Goal: Transaction & Acquisition: Purchase product/service

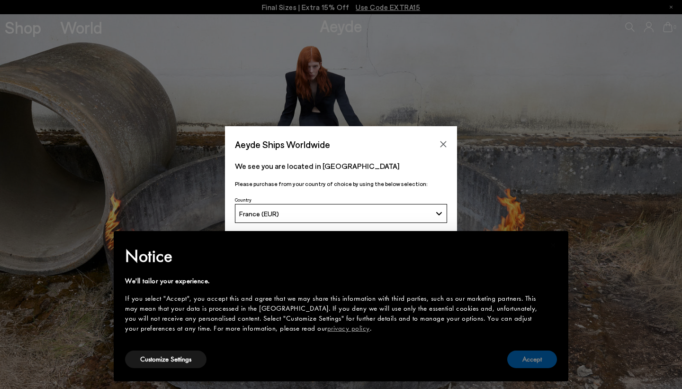
click at [537, 362] on button "Accept" at bounding box center [533, 359] width 50 height 18
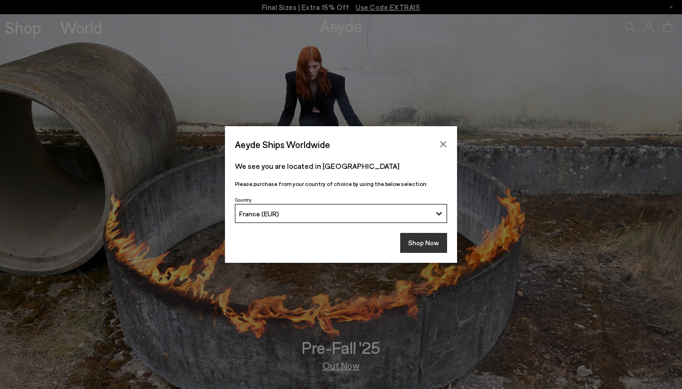
click at [433, 247] on button "Shop Now" at bounding box center [423, 243] width 47 height 20
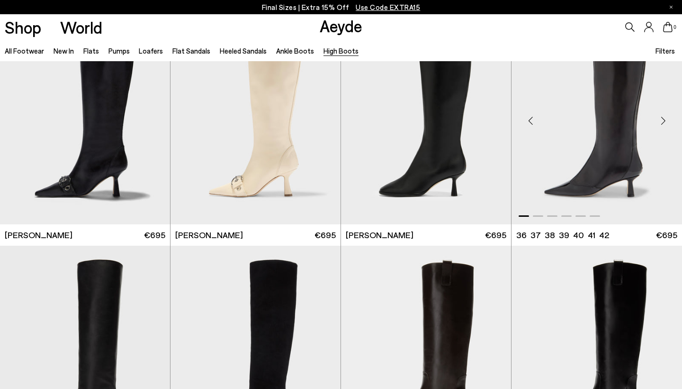
scroll to position [45, 0]
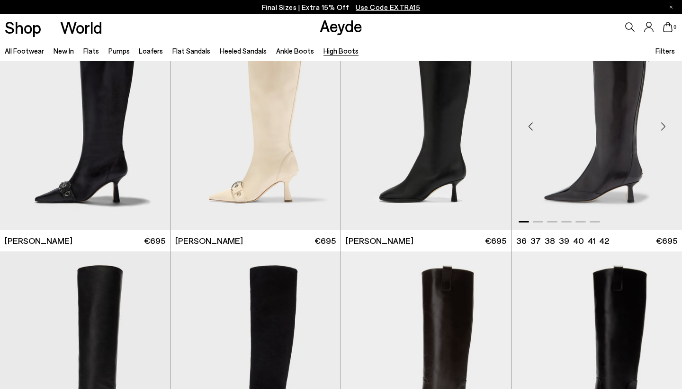
click at [562, 134] on img "1 / 6" at bounding box center [597, 123] width 171 height 214
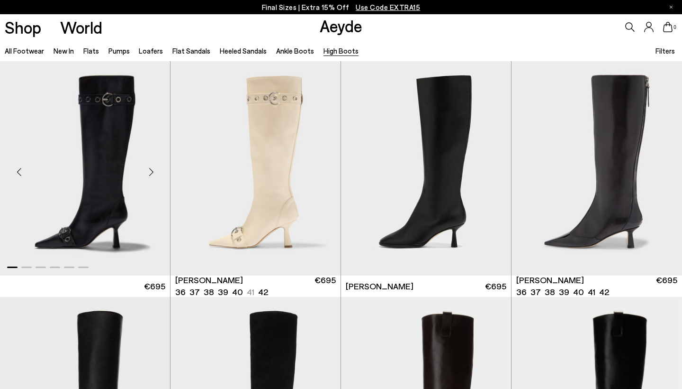
scroll to position [0, 0]
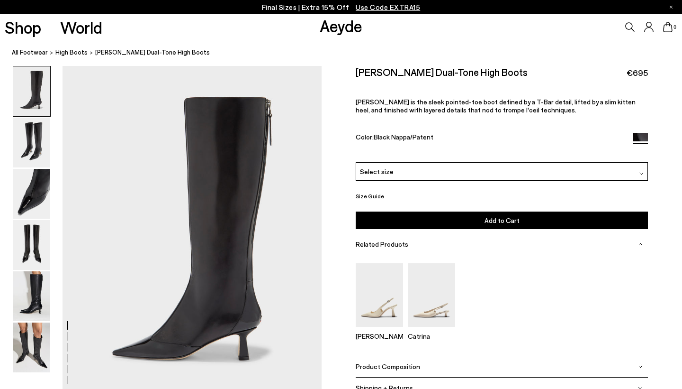
scroll to position [10, 0]
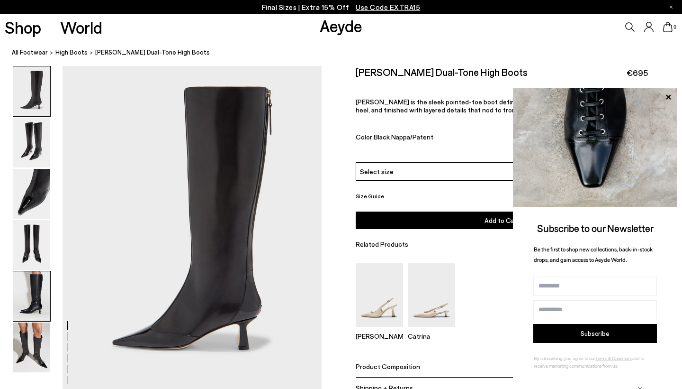
click at [23, 304] on img at bounding box center [31, 296] width 37 height 50
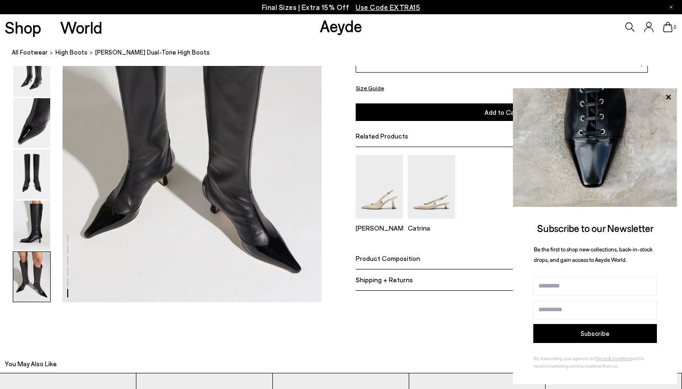
scroll to position [1849, 0]
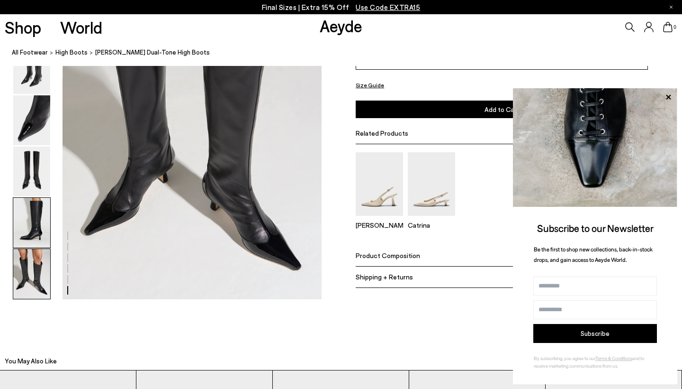
click at [30, 229] on img at bounding box center [31, 223] width 37 height 50
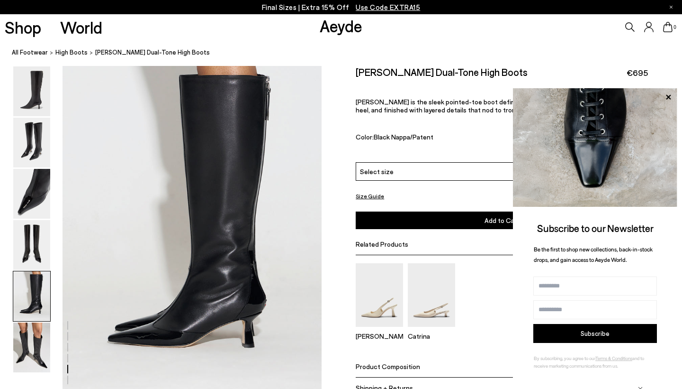
scroll to position [1397, 0]
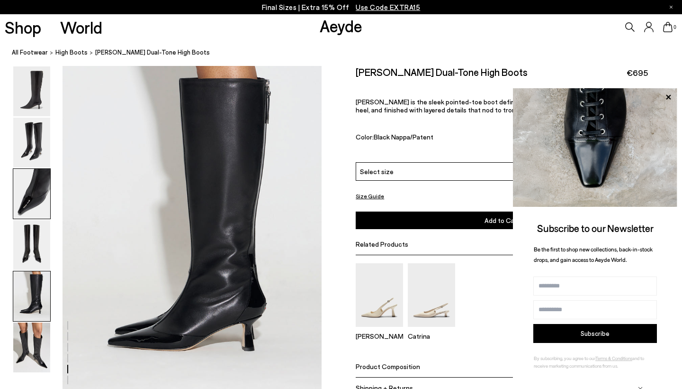
click at [41, 189] on img at bounding box center [31, 194] width 37 height 50
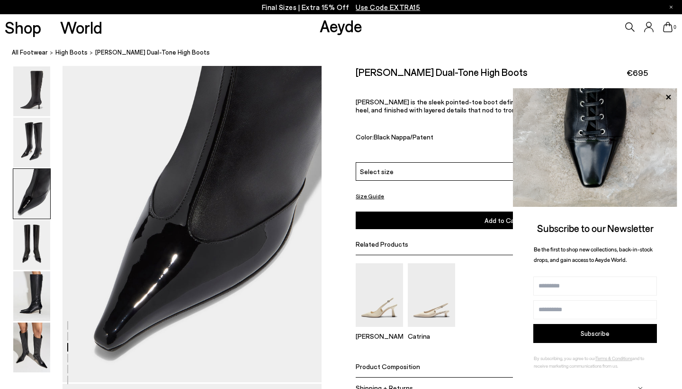
scroll to position [695, 0]
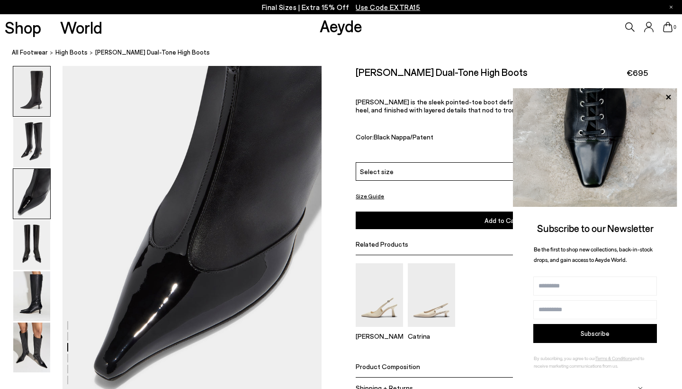
click at [26, 89] on img at bounding box center [31, 91] width 37 height 50
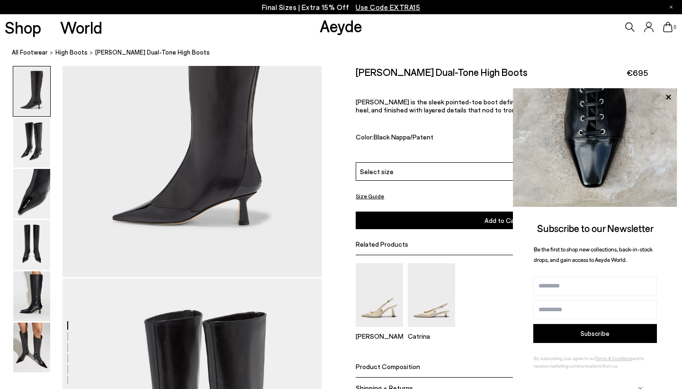
scroll to position [0, 0]
